Goal: Information Seeking & Learning: Learn about a topic

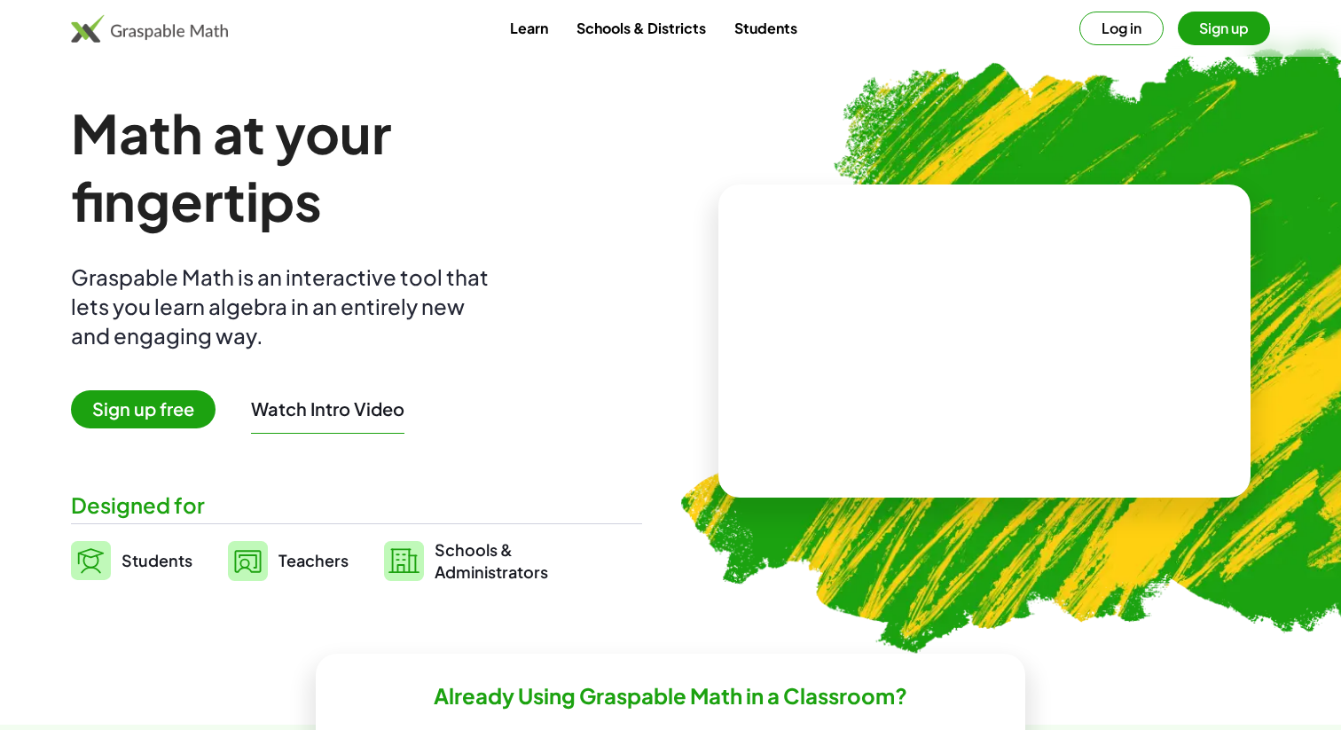
scroll to position [243, 0]
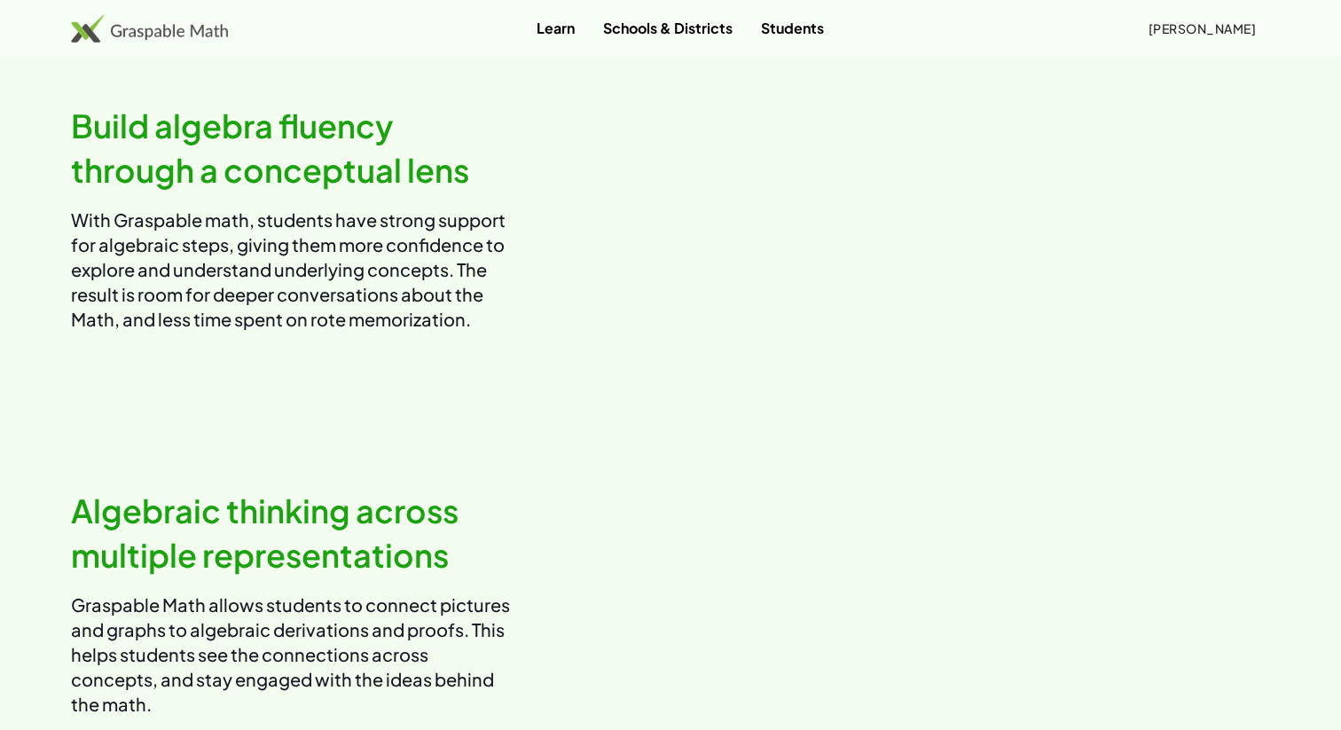
scroll to position [999, 0]
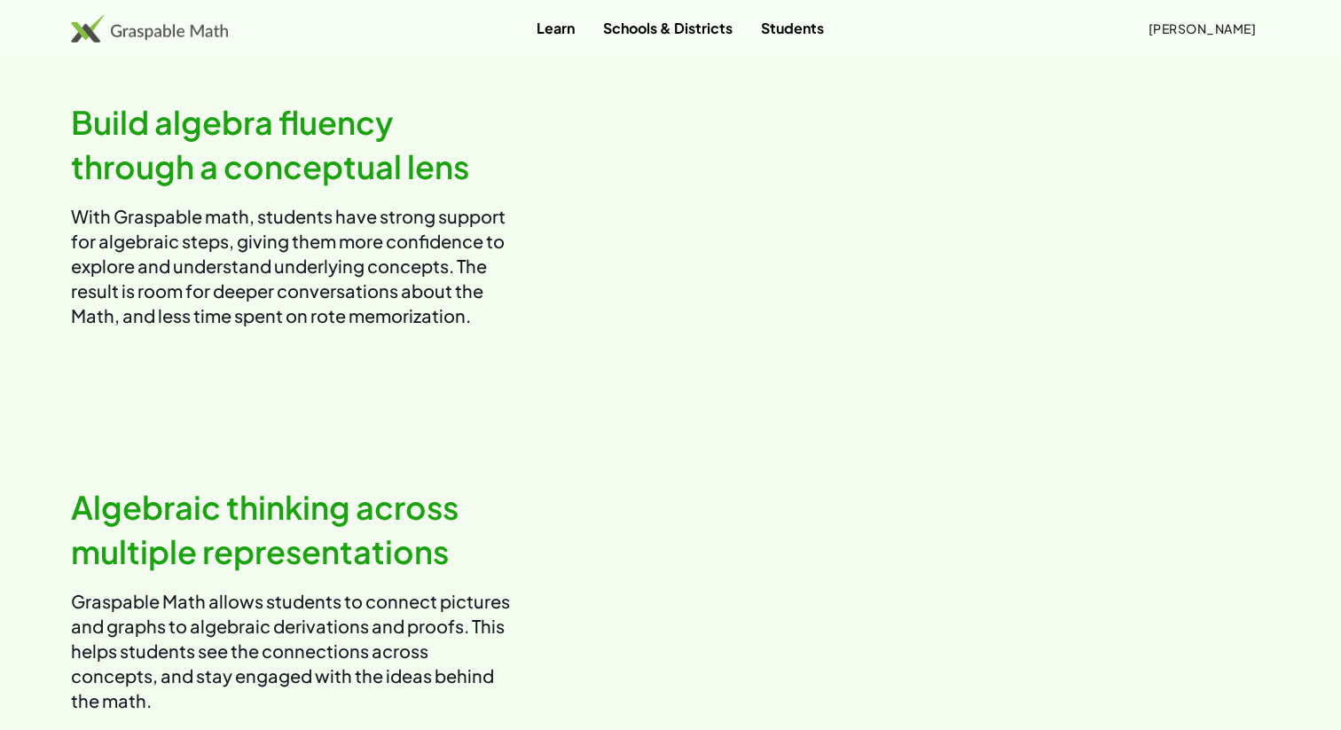
click at [353, 307] on p "With Graspable math, students have strong support for algebraic steps, giving t…" at bounding box center [292, 266] width 443 height 124
